Goal: Task Accomplishment & Management: Manage account settings

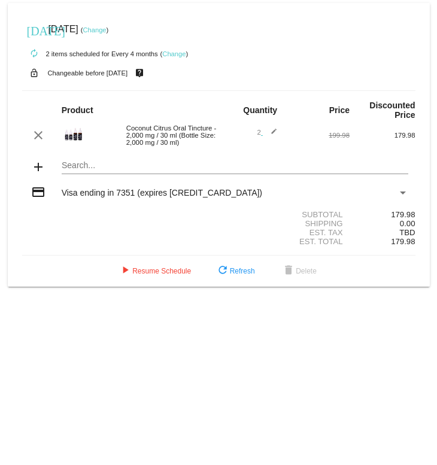
click at [263, 89] on mat-icon "edit" at bounding box center [270, 135] width 14 height 14
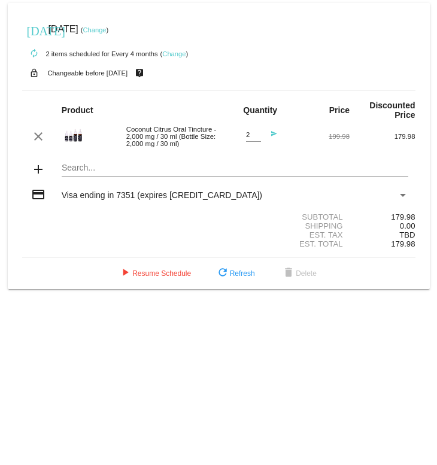
click at [276, 89] on mat-icon "send" at bounding box center [270, 137] width 14 height 14
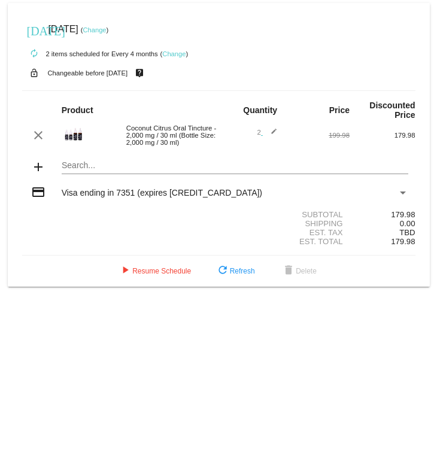
click at [262, 89] on span "2 edit" at bounding box center [267, 132] width 20 height 7
click at [266, 89] on mat-icon "edit" at bounding box center [270, 135] width 14 height 14
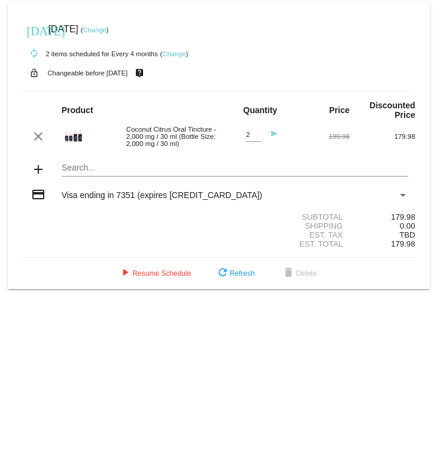
click at [253, 89] on input "2" at bounding box center [253, 135] width 15 height 8
type input "1"
click at [245, 89] on span "refresh Refresh" at bounding box center [234, 273] width 39 height 8
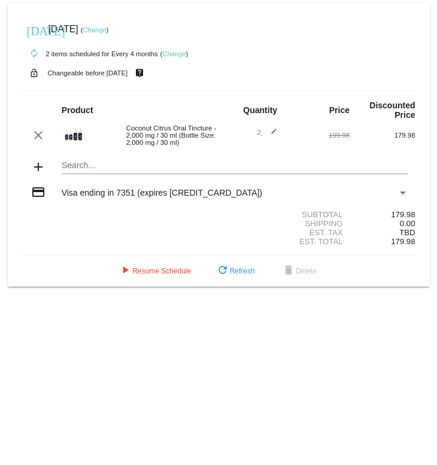
click at [263, 89] on mat-icon "edit" at bounding box center [270, 135] width 14 height 14
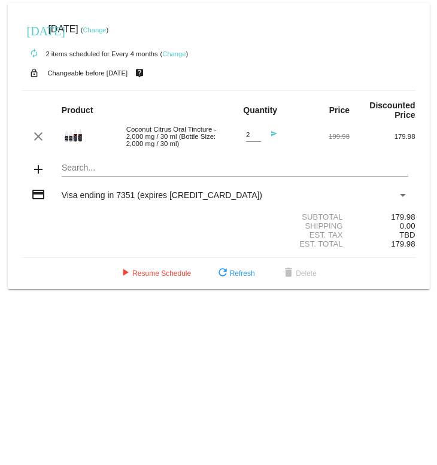
click at [254, 89] on input "2" at bounding box center [253, 135] width 15 height 8
type input "1"
click at [135, 89] on button "play_arrow Resume Schedule" at bounding box center [154, 274] width 92 height 22
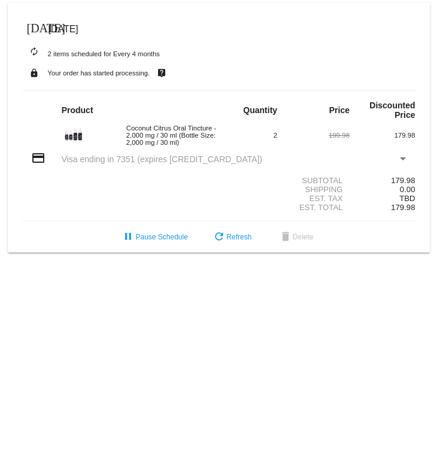
click at [41, 29] on mat-icon "[DATE]" at bounding box center [34, 27] width 14 height 14
click at [40, 30] on mat-icon "[DATE]" at bounding box center [34, 27] width 14 height 14
click at [74, 34] on span "[DATE]" at bounding box center [63, 29] width 30 height 10
click at [78, 31] on span "[DATE]" at bounding box center [63, 29] width 30 height 10
click at [42, 30] on span "[DATE]" at bounding box center [34, 29] width 24 height 24
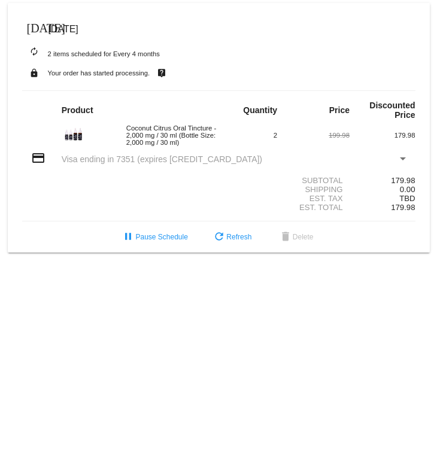
click at [78, 32] on span "[DATE]" at bounding box center [63, 29] width 30 height 10
click at [109, 32] on div "today Mar 28 2025" at bounding box center [218, 29] width 393 height 24
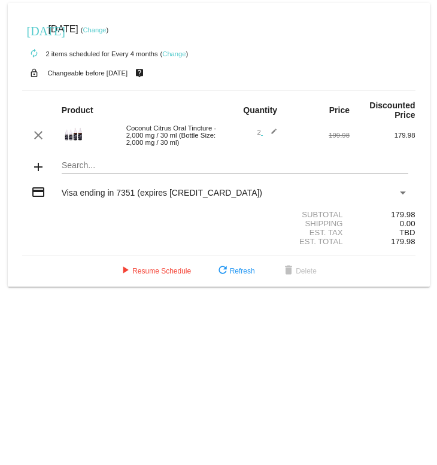
click at [106, 28] on link "Change" at bounding box center [94, 29] width 23 height 7
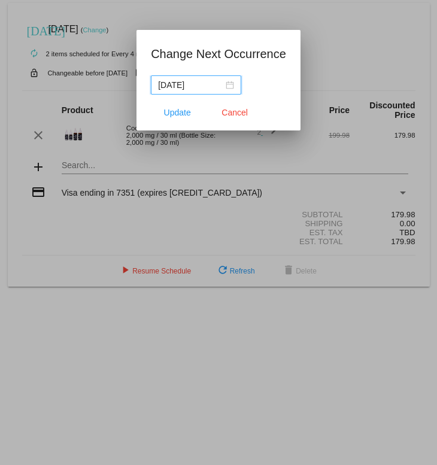
click at [225, 87] on div "[DATE]" at bounding box center [196, 84] width 76 height 13
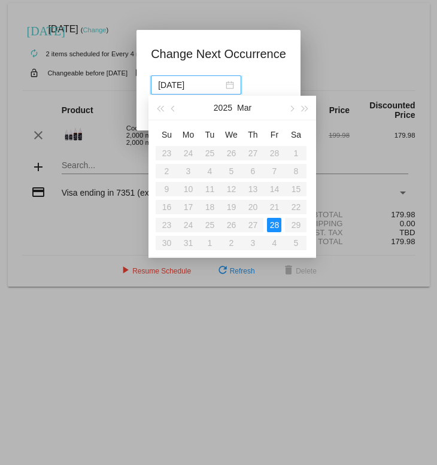
click at [303, 89] on button "button" at bounding box center [304, 108] width 13 height 24
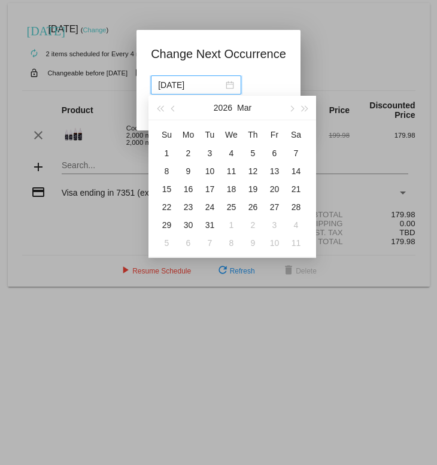
click at [308, 89] on button "button" at bounding box center [304, 108] width 13 height 24
click at [305, 89] on span "button" at bounding box center [305, 109] width 6 height 6
click at [307, 89] on button "button" at bounding box center [304, 108] width 13 height 24
click at [166, 89] on button "button" at bounding box center [159, 108] width 13 height 24
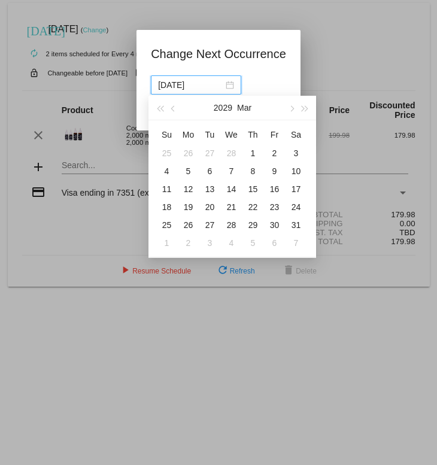
click at [162, 89] on button "button" at bounding box center [159, 108] width 13 height 24
click at [172, 89] on button "button" at bounding box center [173, 108] width 13 height 24
click at [169, 89] on button "button" at bounding box center [173, 108] width 13 height 24
click at [171, 89] on button "button" at bounding box center [173, 108] width 13 height 24
click at [160, 89] on button "button" at bounding box center [159, 108] width 13 height 24
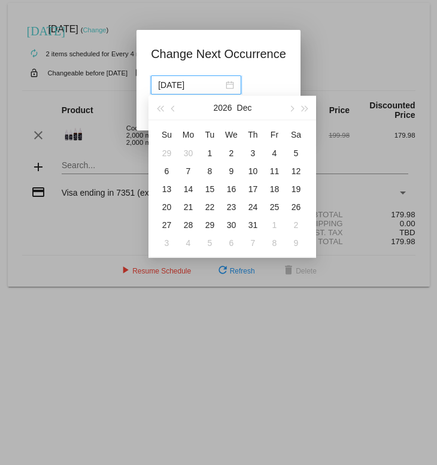
click at [161, 89] on button "button" at bounding box center [159, 108] width 13 height 24
click at [160, 89] on span "button" at bounding box center [160, 109] width 6 height 6
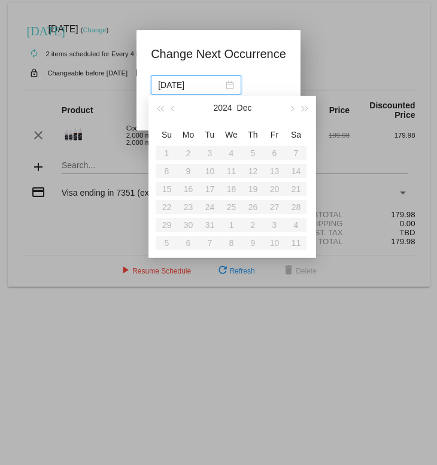
click at [174, 89] on button "button" at bounding box center [173, 108] width 13 height 24
click at [304, 89] on button "button" at bounding box center [304, 108] width 13 height 24
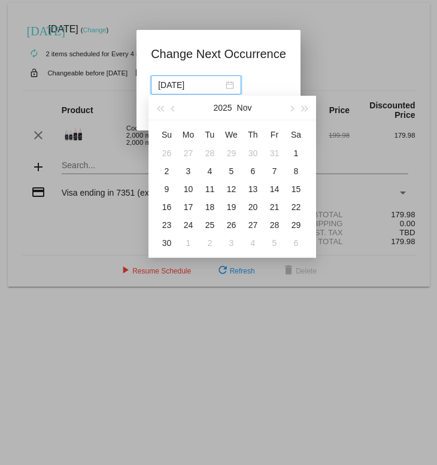
click at [180, 89] on button "button" at bounding box center [173, 108] width 13 height 24
click at [161, 89] on button "button" at bounding box center [159, 108] width 13 height 24
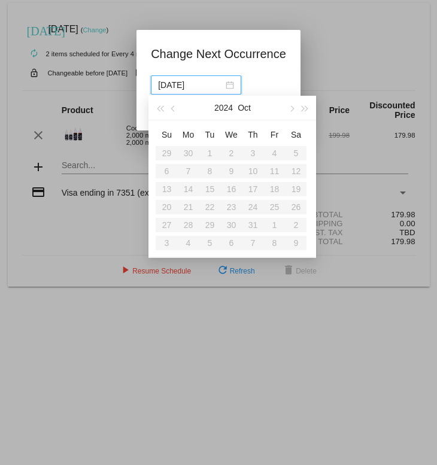
click at [174, 89] on button "button" at bounding box center [173, 108] width 13 height 24
click at [305, 89] on button "button" at bounding box center [304, 108] width 13 height 24
click at [276, 89] on div "26" at bounding box center [274, 207] width 14 height 14
type input "[DATE]"
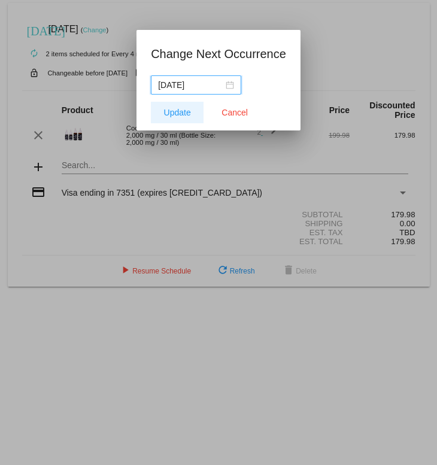
click at [180, 89] on button "Update" at bounding box center [177, 113] width 53 height 22
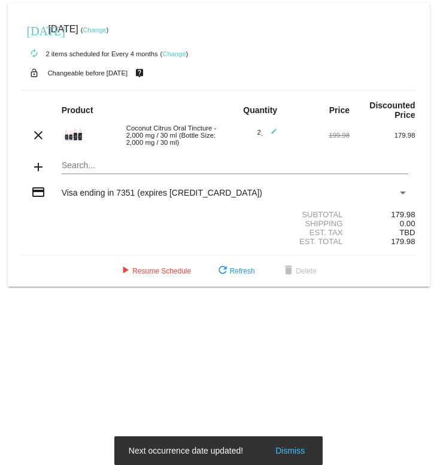
click at [262, 89] on span "2 edit" at bounding box center [267, 132] width 20 height 7
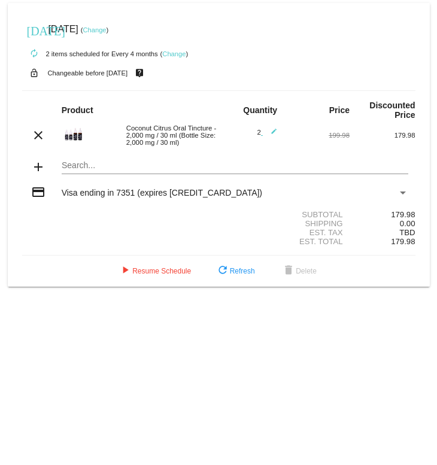
click at [263, 89] on mat-icon "edit" at bounding box center [270, 135] width 14 height 14
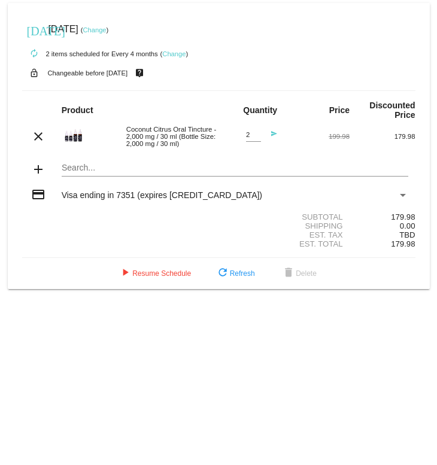
click at [253, 89] on input "2" at bounding box center [253, 135] width 15 height 8
type input "1"
click at [244, 89] on span "refresh Refresh" at bounding box center [234, 273] width 39 height 8
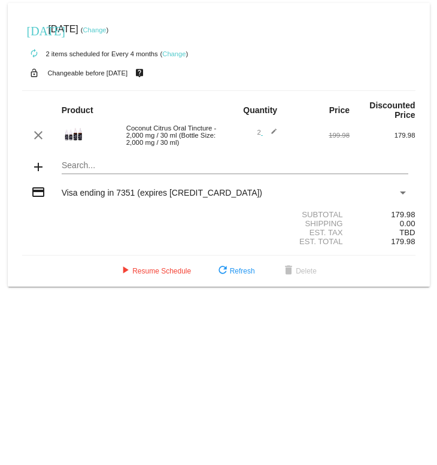
click at [248, 89] on body "[DATE] [DATE] ( Change ) autorenew 2 items scheduled for Every 4 months ( Chang…" at bounding box center [218, 232] width 437 height 465
click at [279, 89] on div "2 edit" at bounding box center [251, 135] width 66 height 14
click at [264, 89] on mat-icon "edit" at bounding box center [270, 135] width 14 height 14
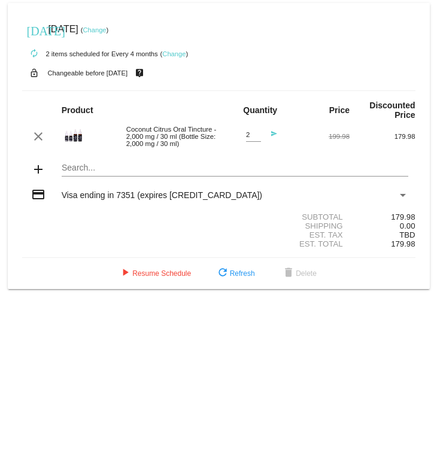
click at [255, 89] on input "2" at bounding box center [253, 135] width 15 height 8
click at [265, 89] on mat-icon "send" at bounding box center [270, 137] width 14 height 14
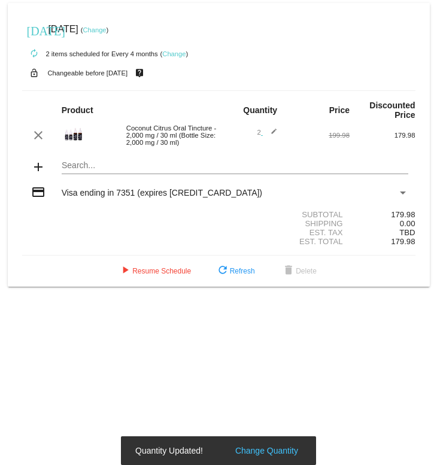
click at [265, 89] on mat-icon "edit" at bounding box center [270, 135] width 14 height 14
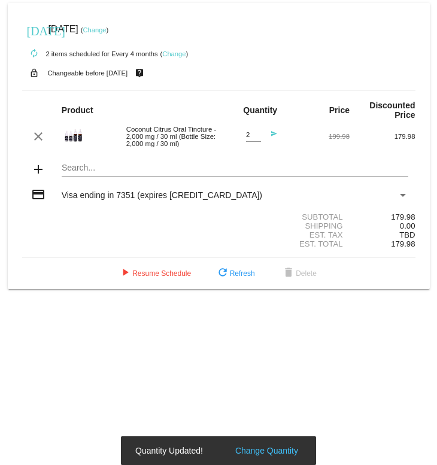
click at [260, 89] on input "2" at bounding box center [253, 135] width 15 height 8
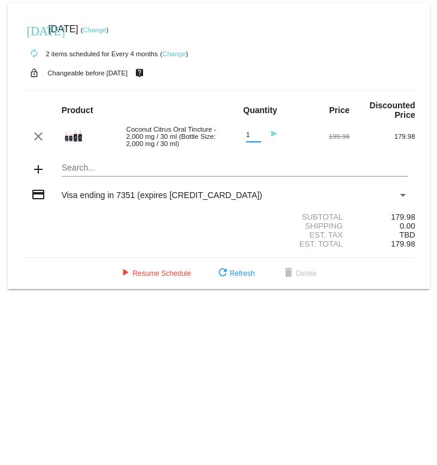
type input "1"
click at [274, 89] on mat-icon "send" at bounding box center [270, 137] width 14 height 14
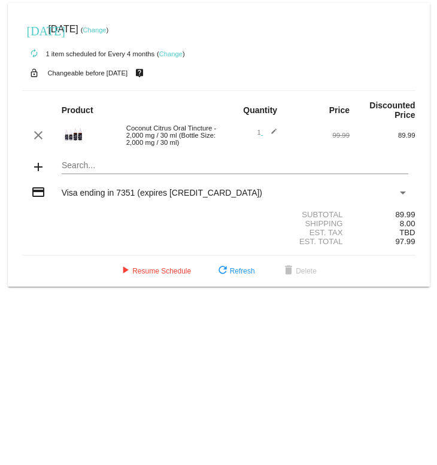
click at [265, 89] on mat-icon "edit" at bounding box center [270, 135] width 14 height 14
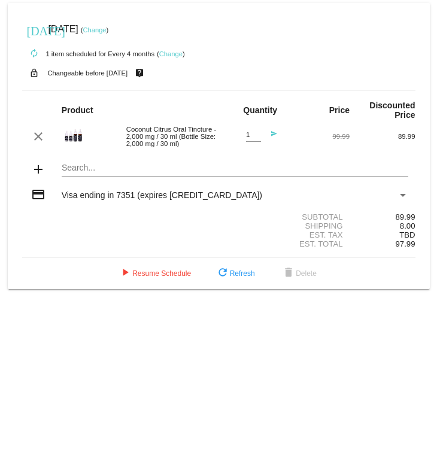
click at [259, 89] on input "1" at bounding box center [253, 135] width 15 height 8
type input "2"
click at [276, 89] on mat-icon "send" at bounding box center [270, 137] width 14 height 14
